Goal: Information Seeking & Learning: Understand process/instructions

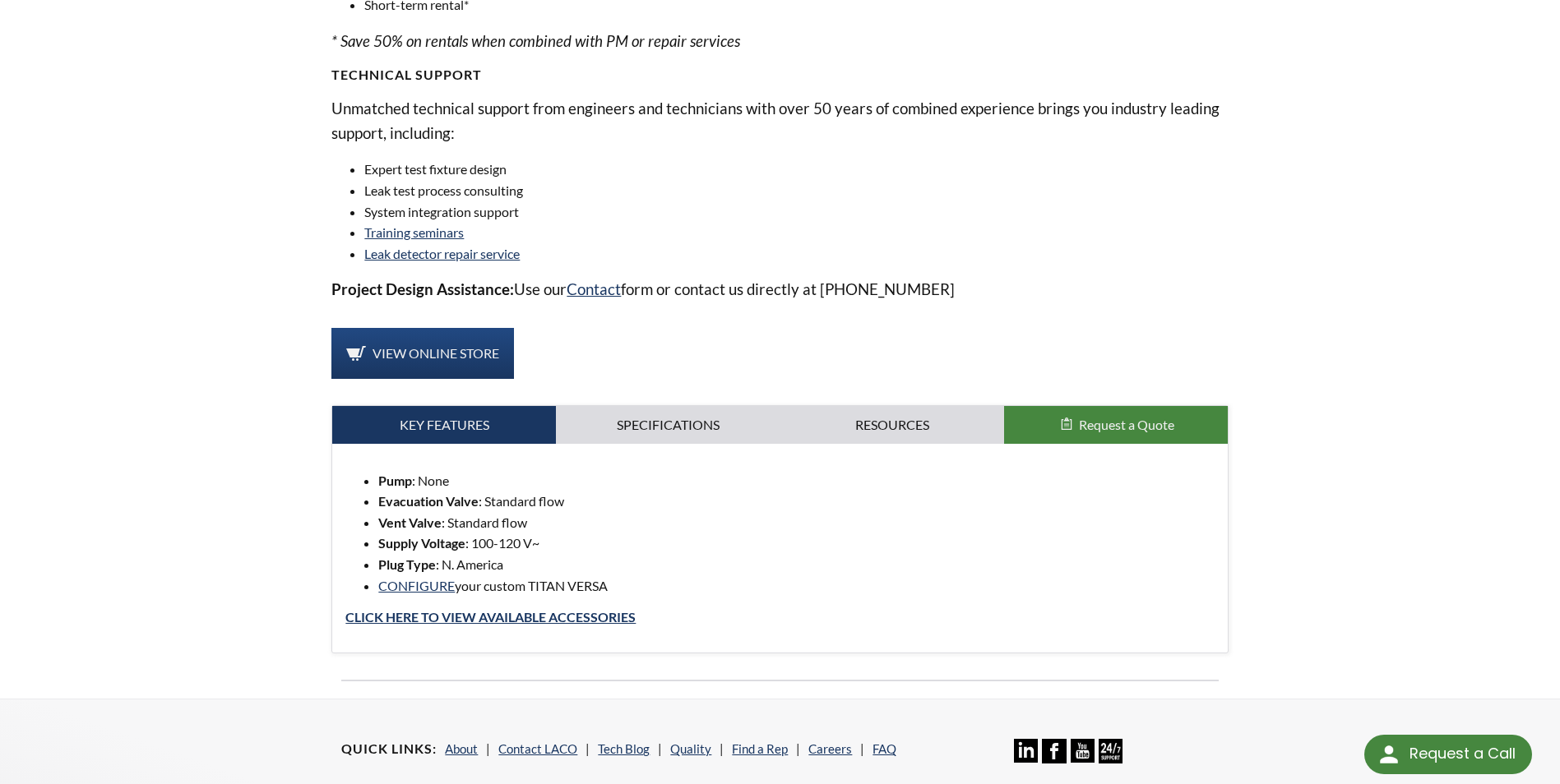
scroll to position [1233, 0]
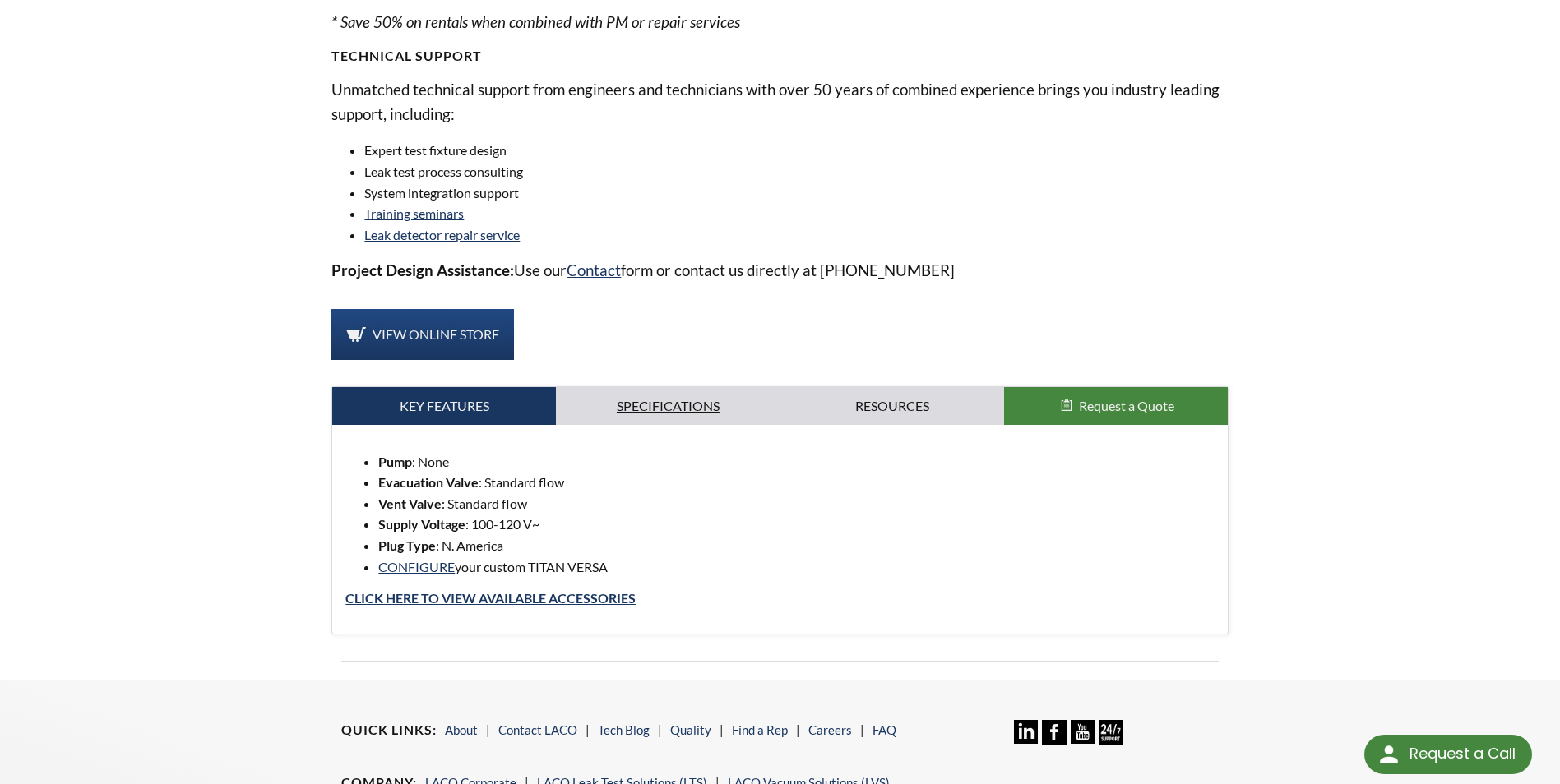
click at [635, 401] on link "Specifications" at bounding box center [667, 406] width 224 height 38
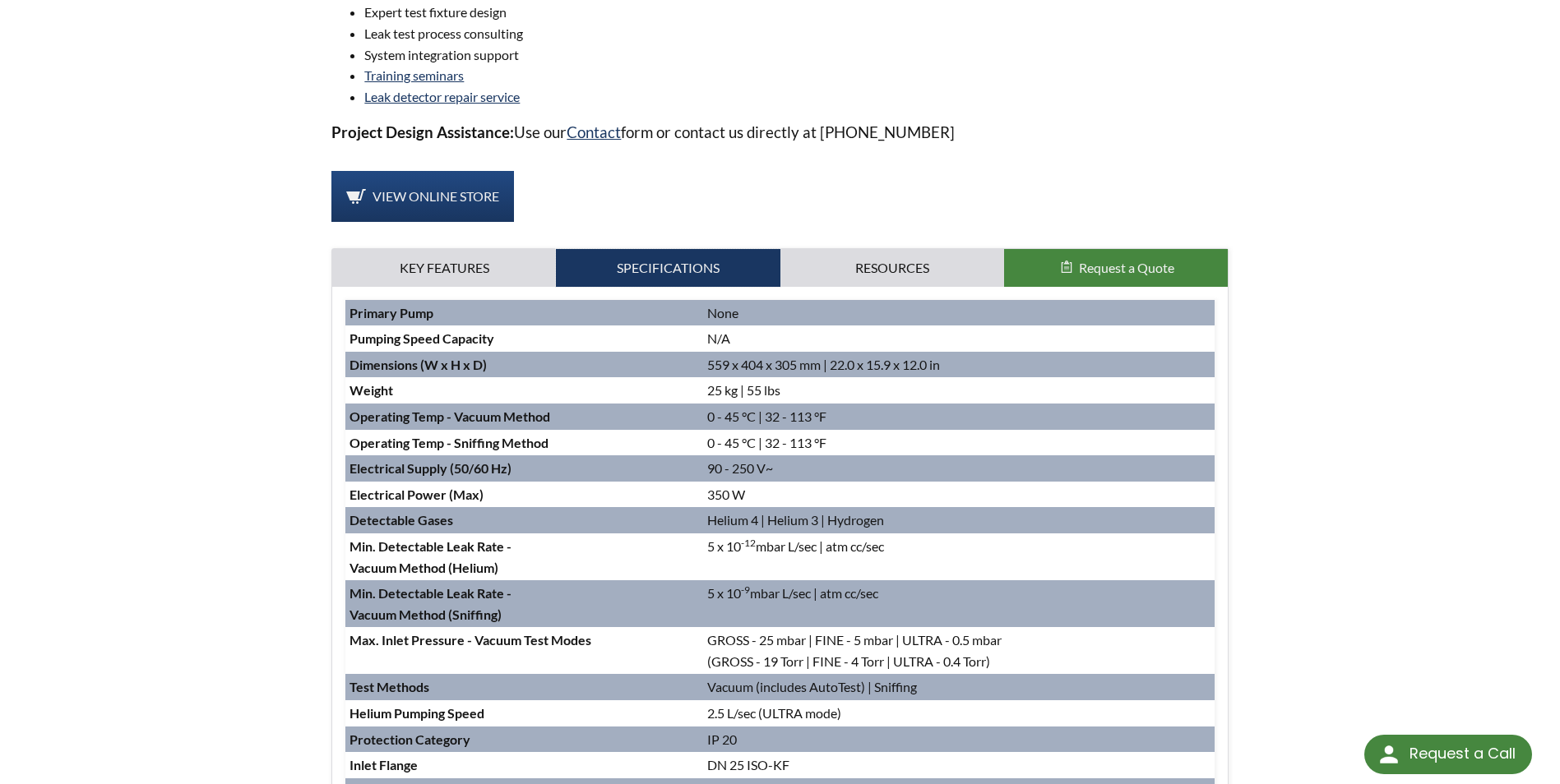
scroll to position [1151, 0]
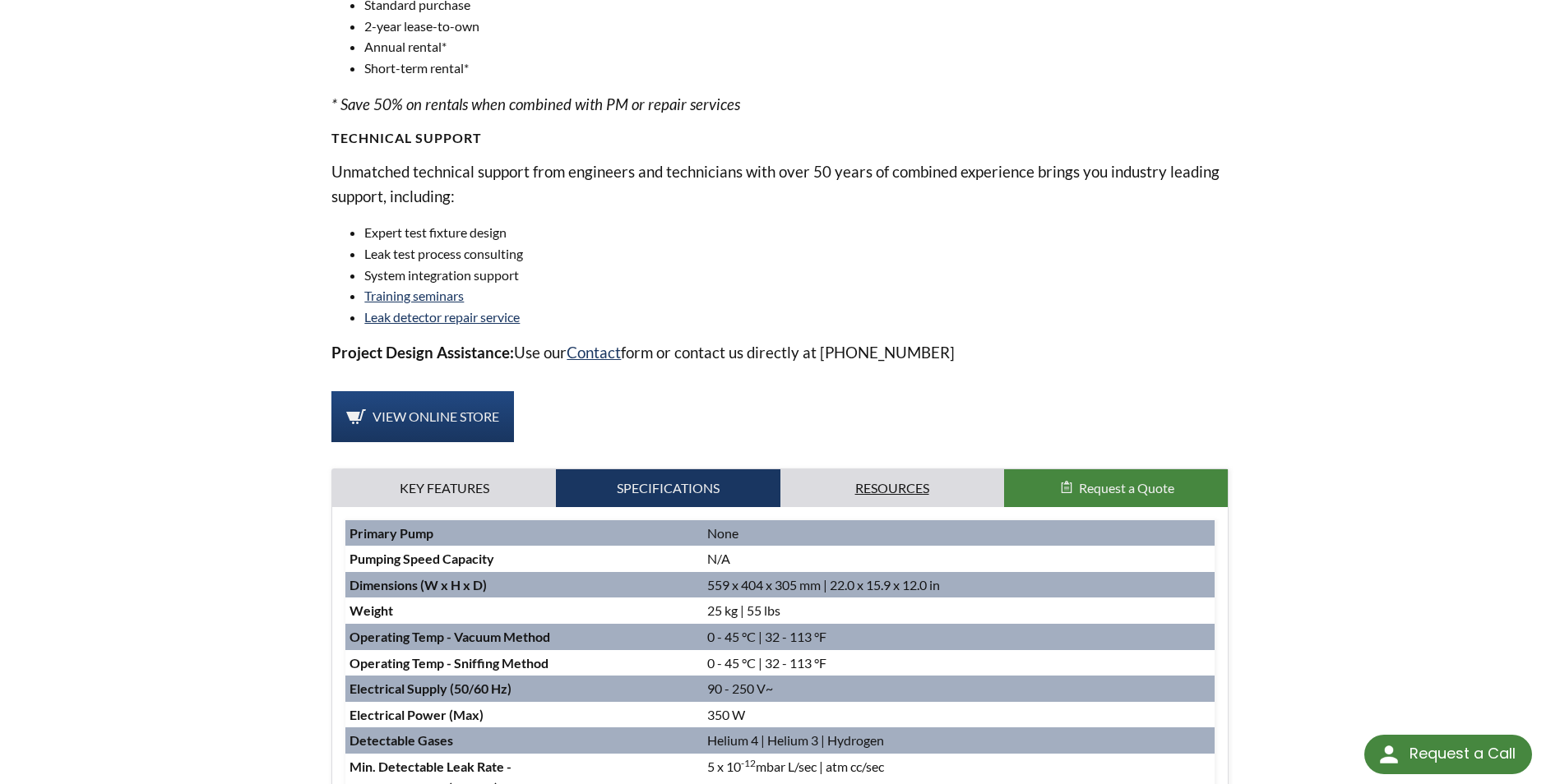
click at [902, 486] on link "Resources" at bounding box center [892, 488] width 224 height 38
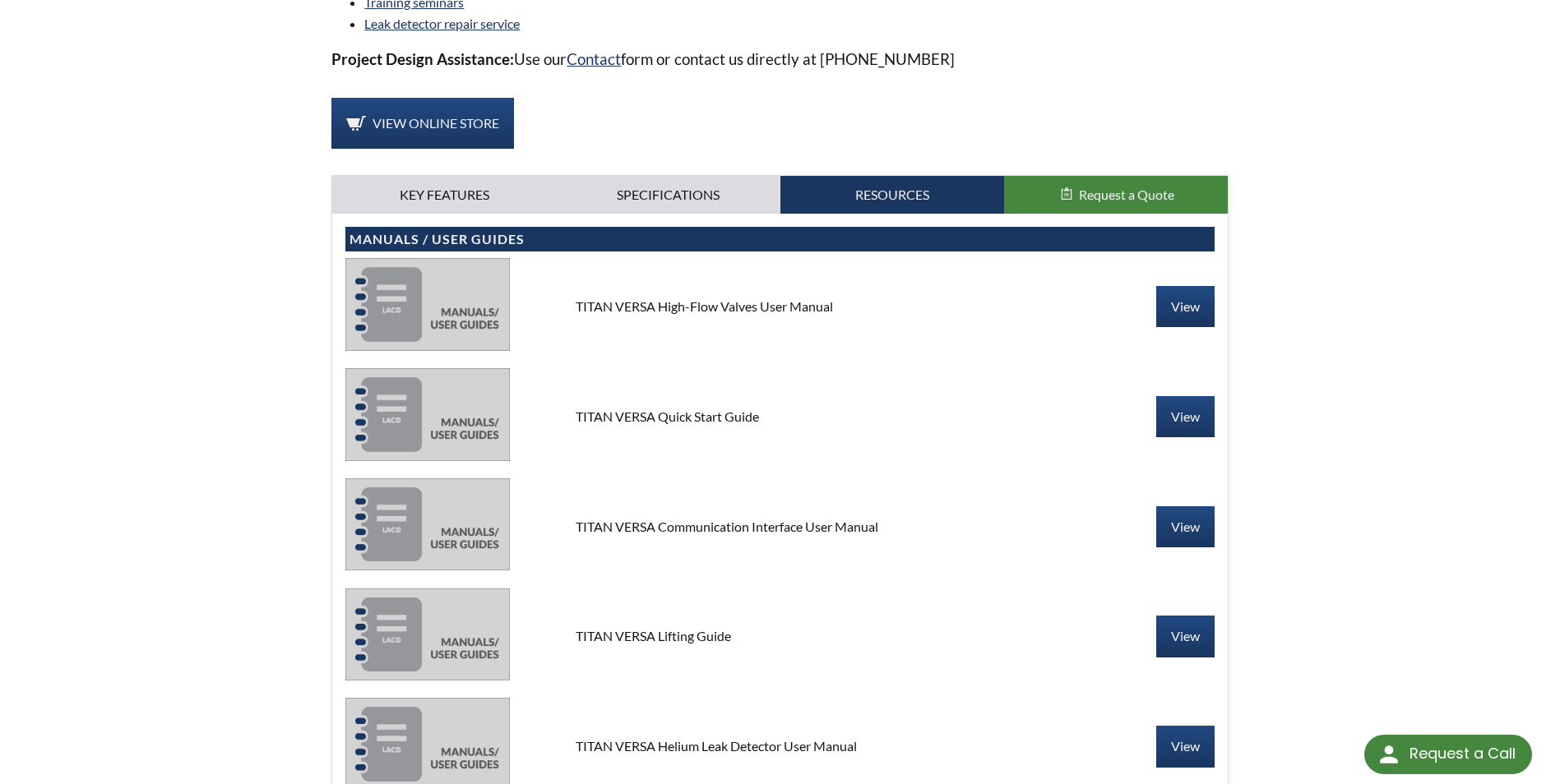
scroll to position [1315, 0]
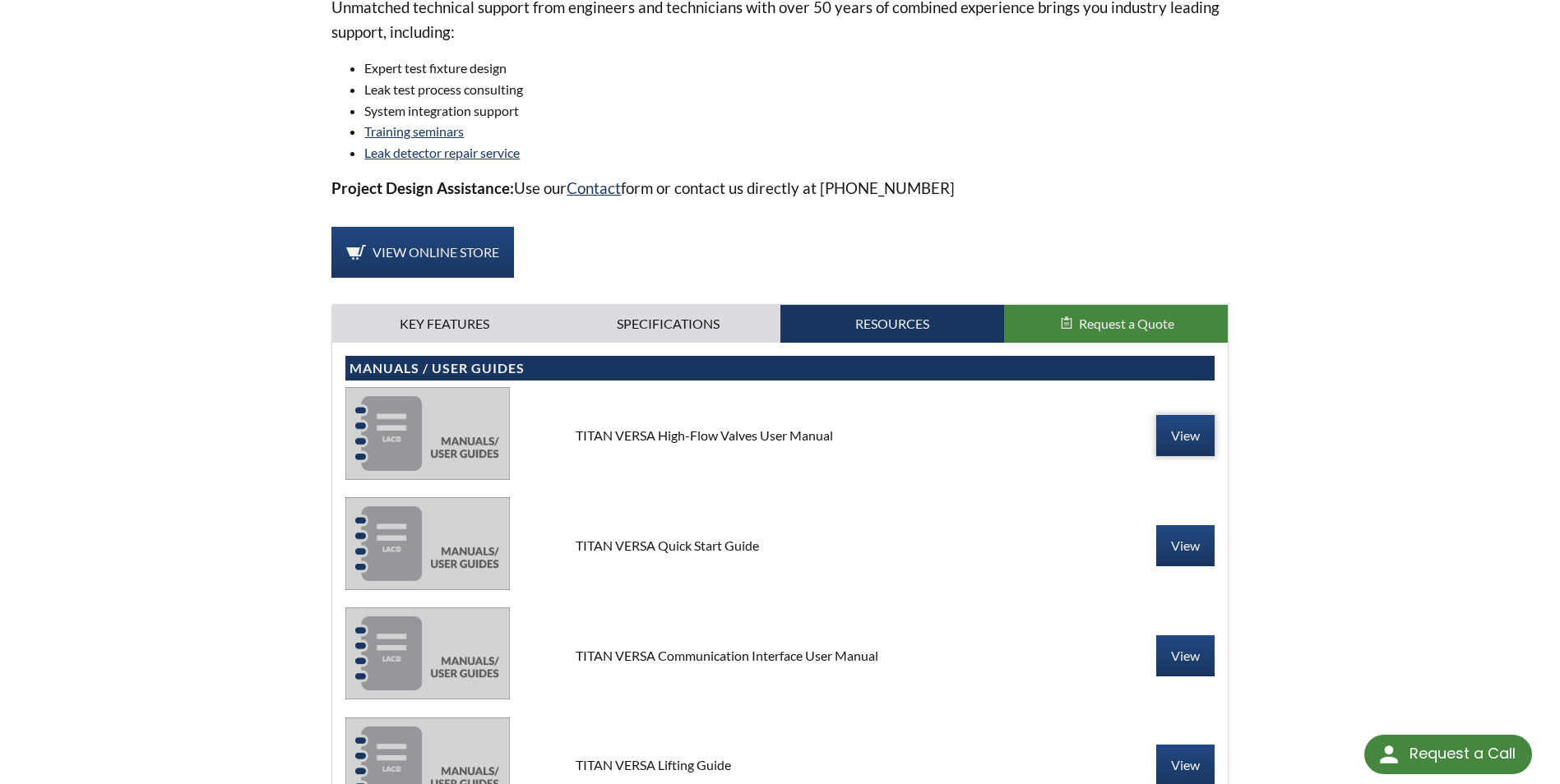
click at [1184, 435] on link "View" at bounding box center [1185, 436] width 58 height 41
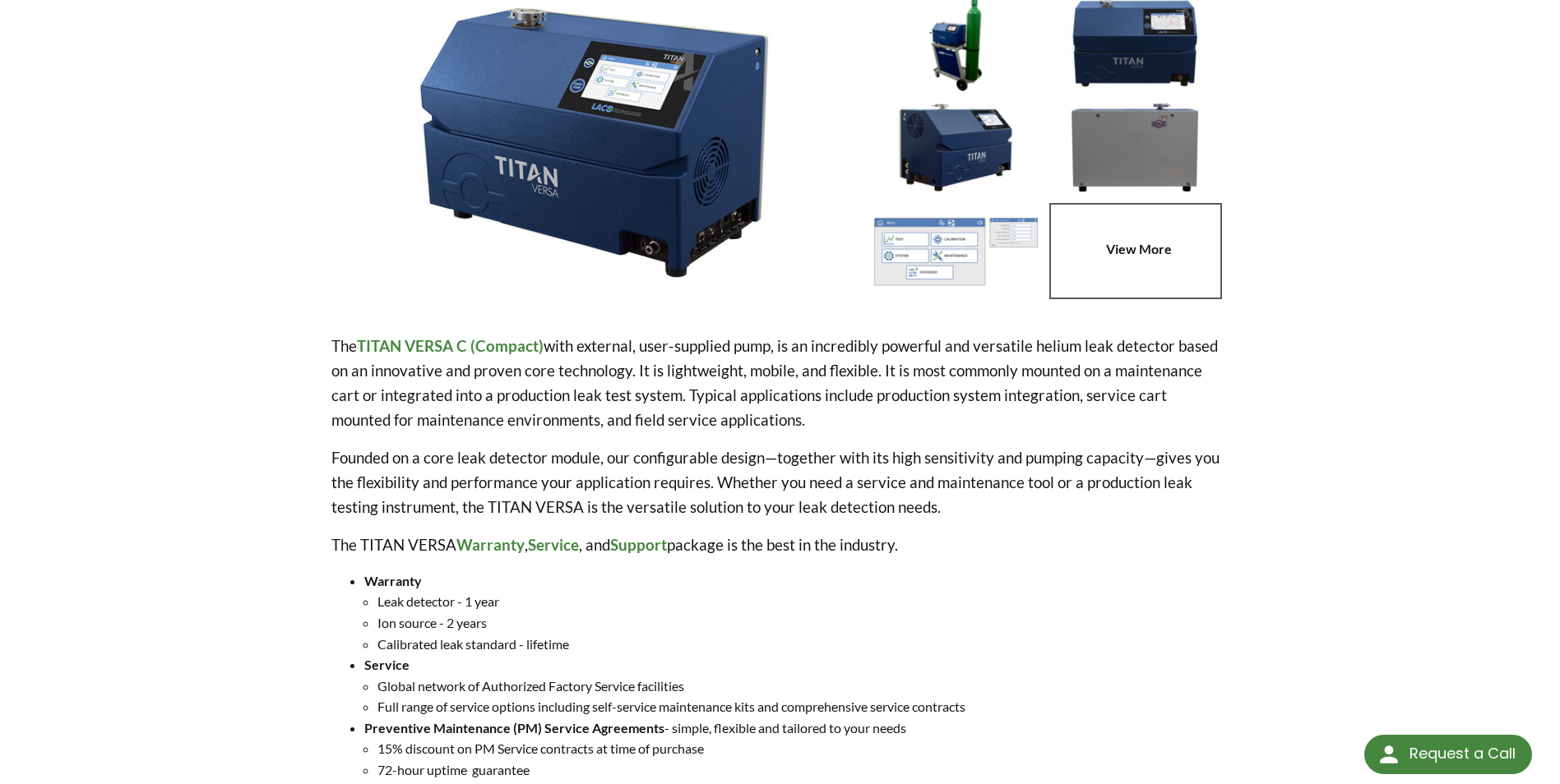
scroll to position [0, 0]
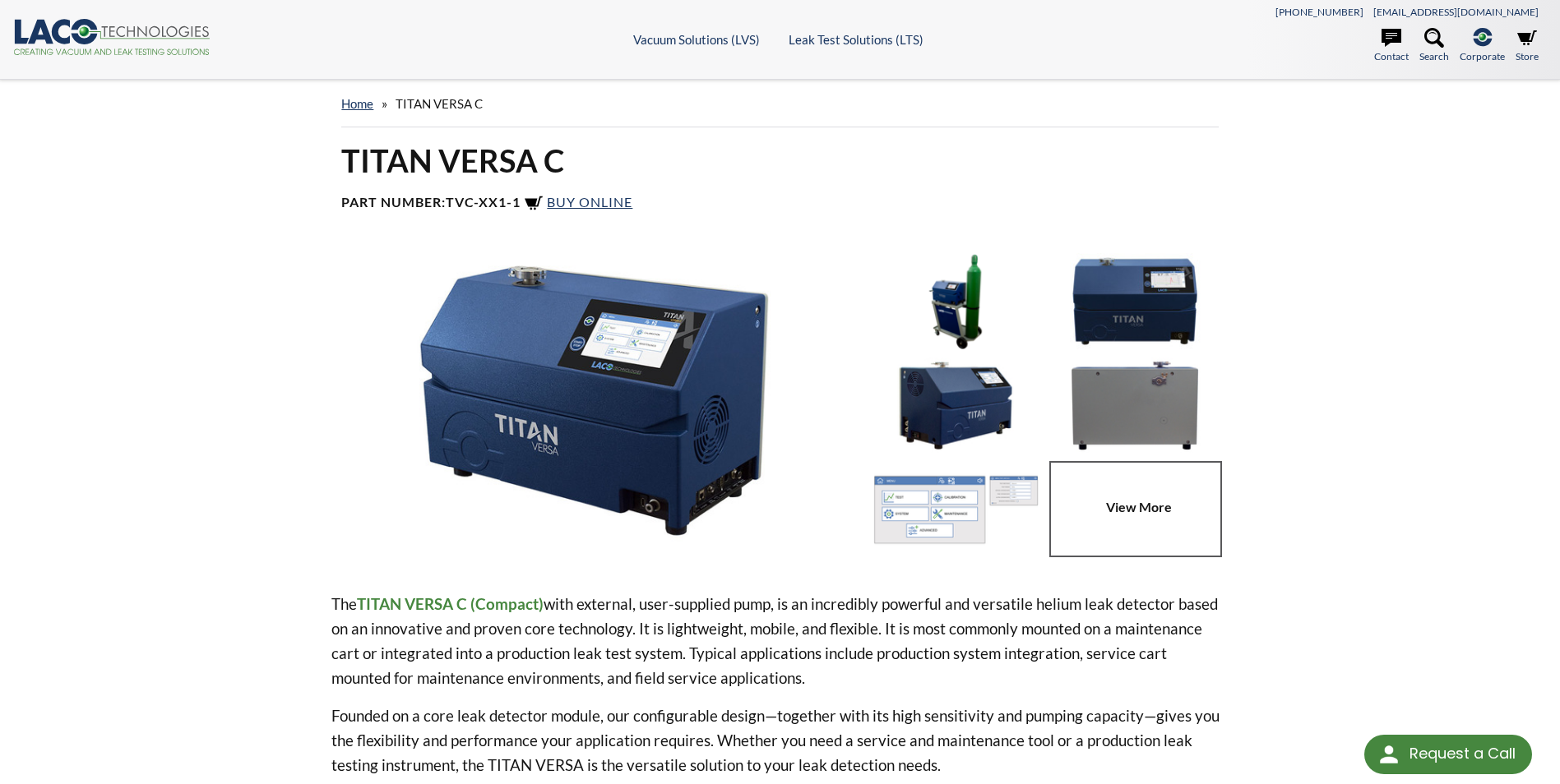
click at [960, 291] on img at bounding box center [955, 302] width 171 height 96
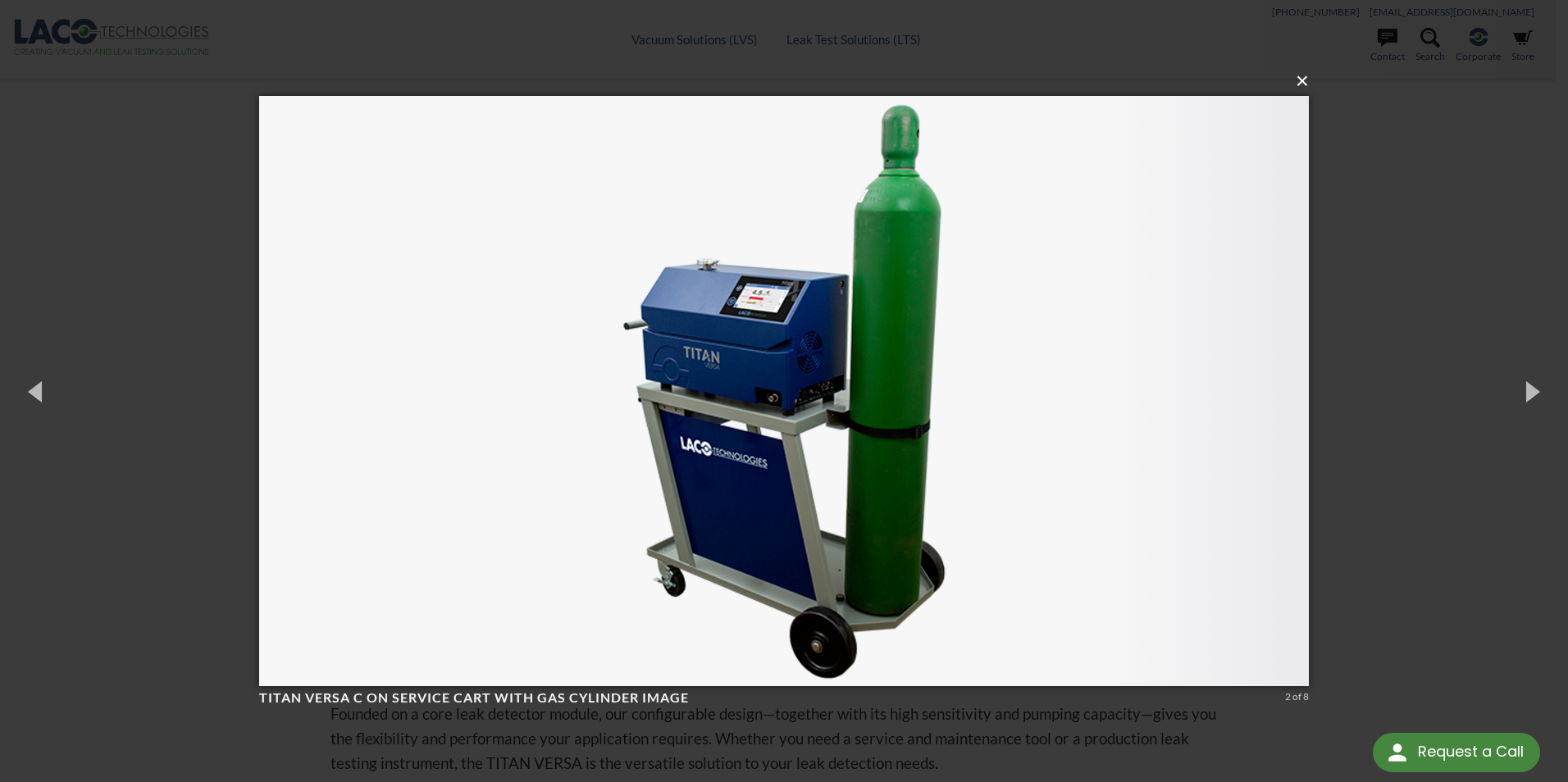
click at [1302, 81] on button "×" at bounding box center [789, 81] width 1050 height 36
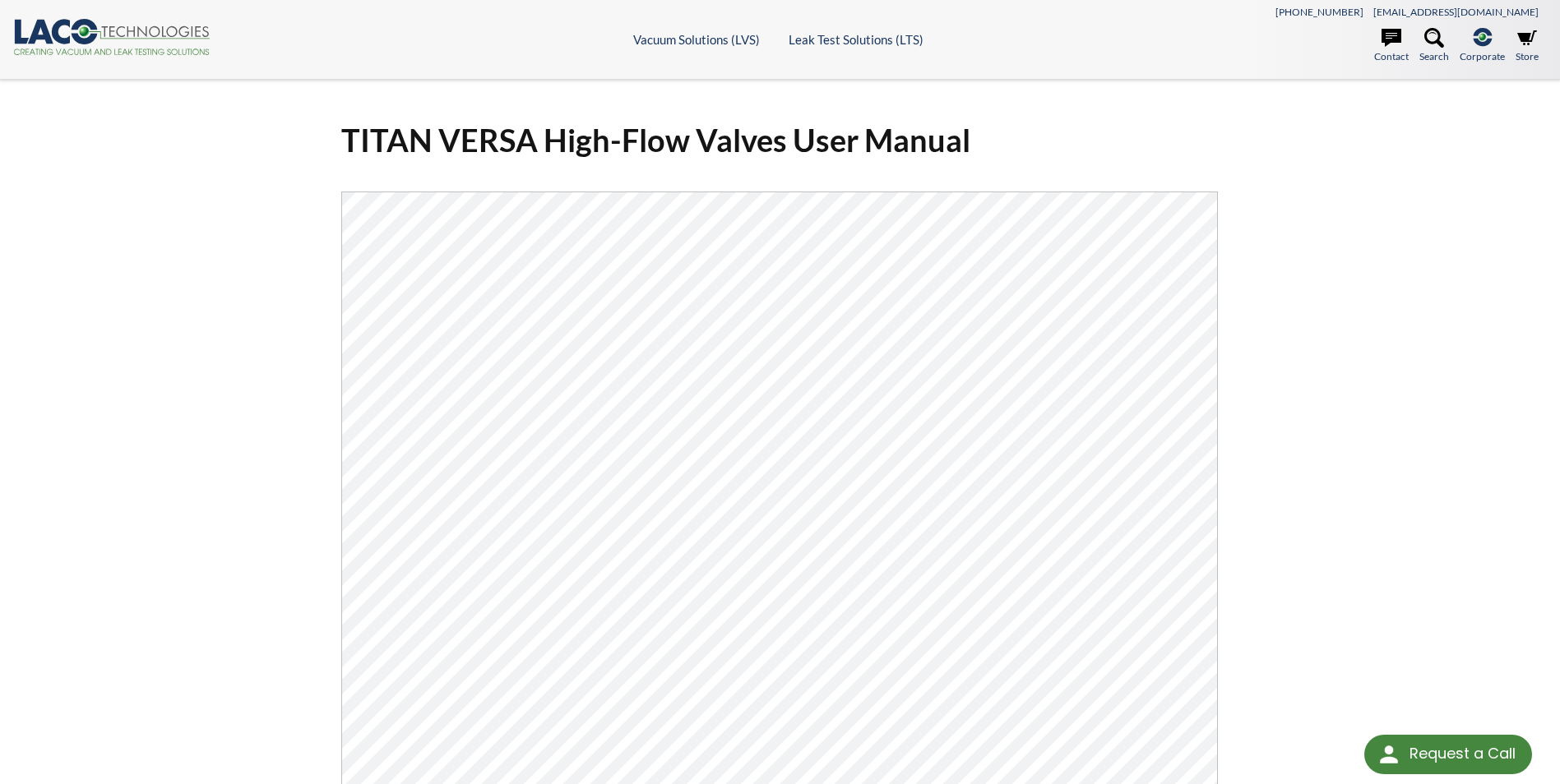
select select "Language Translate Widget"
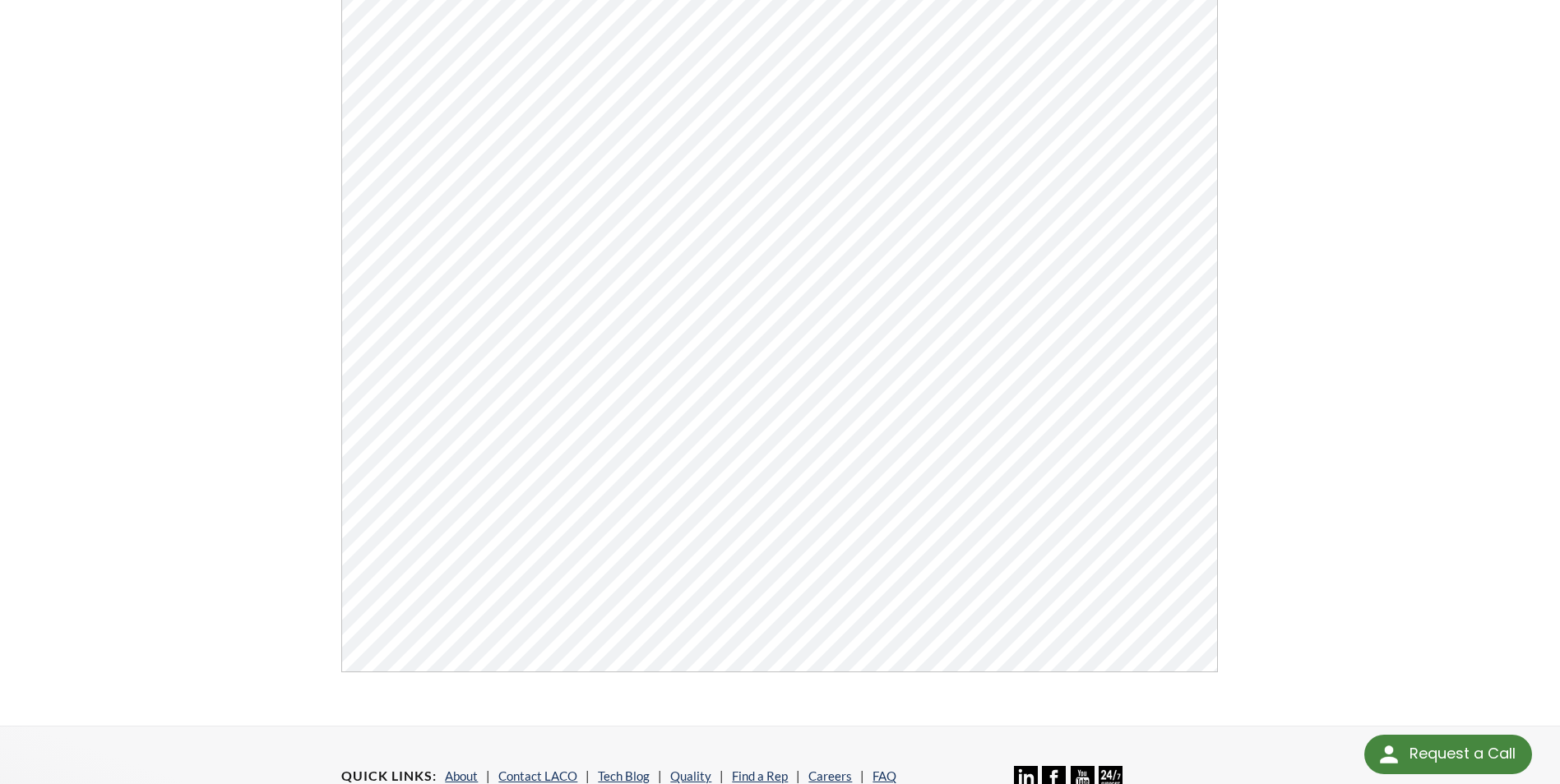
scroll to position [328, 0]
